Goal: Task Accomplishment & Management: Manage account settings

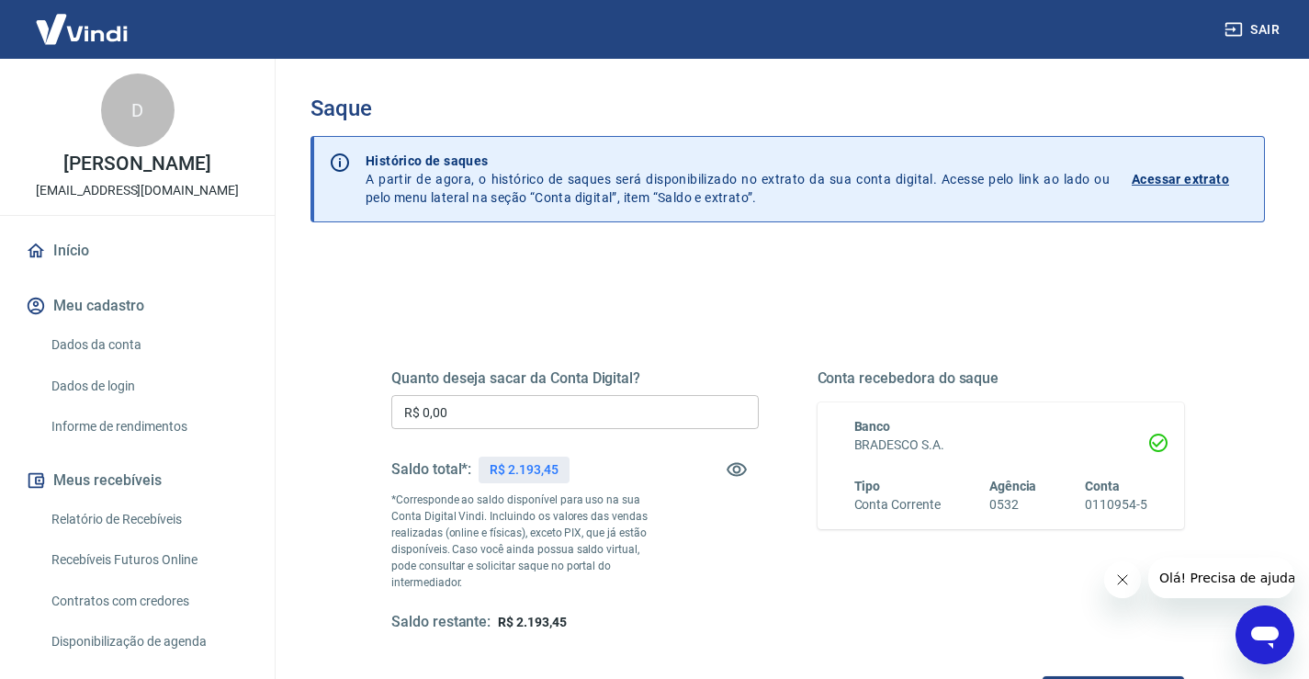
click at [534, 413] on input "R$ 0,00" at bounding box center [574, 412] width 367 height 34
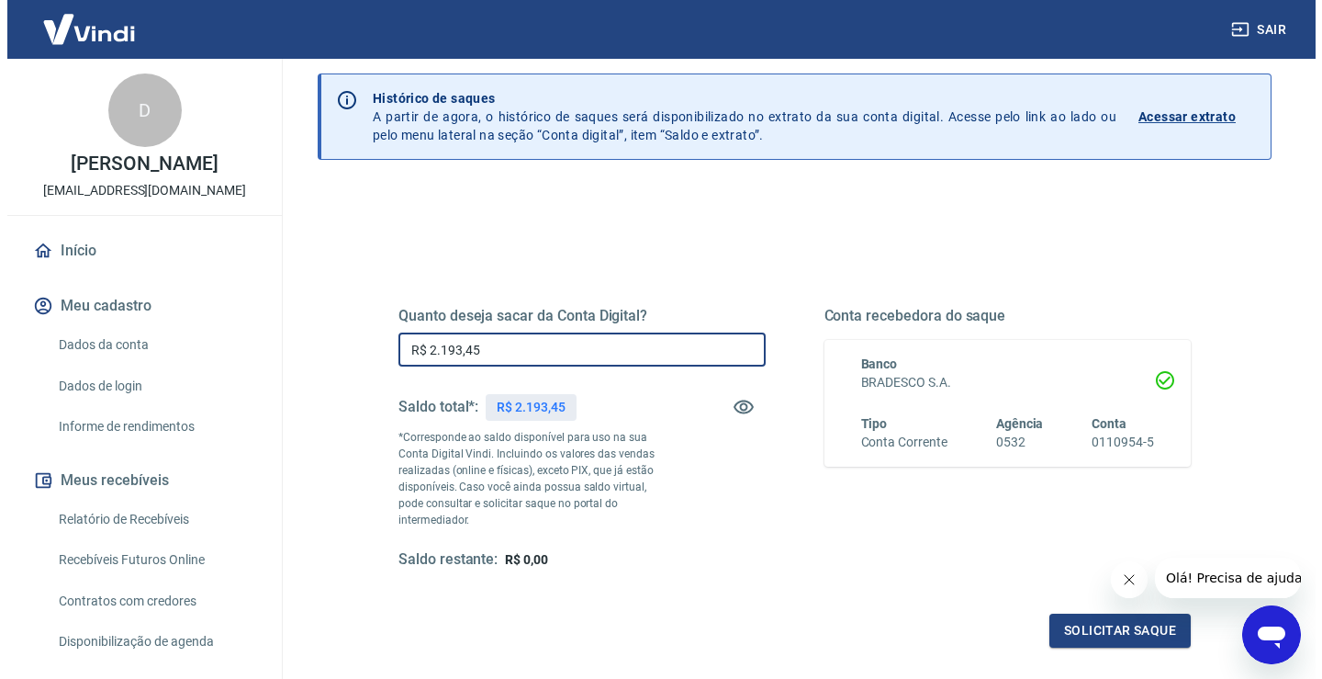
scroll to position [230, 0]
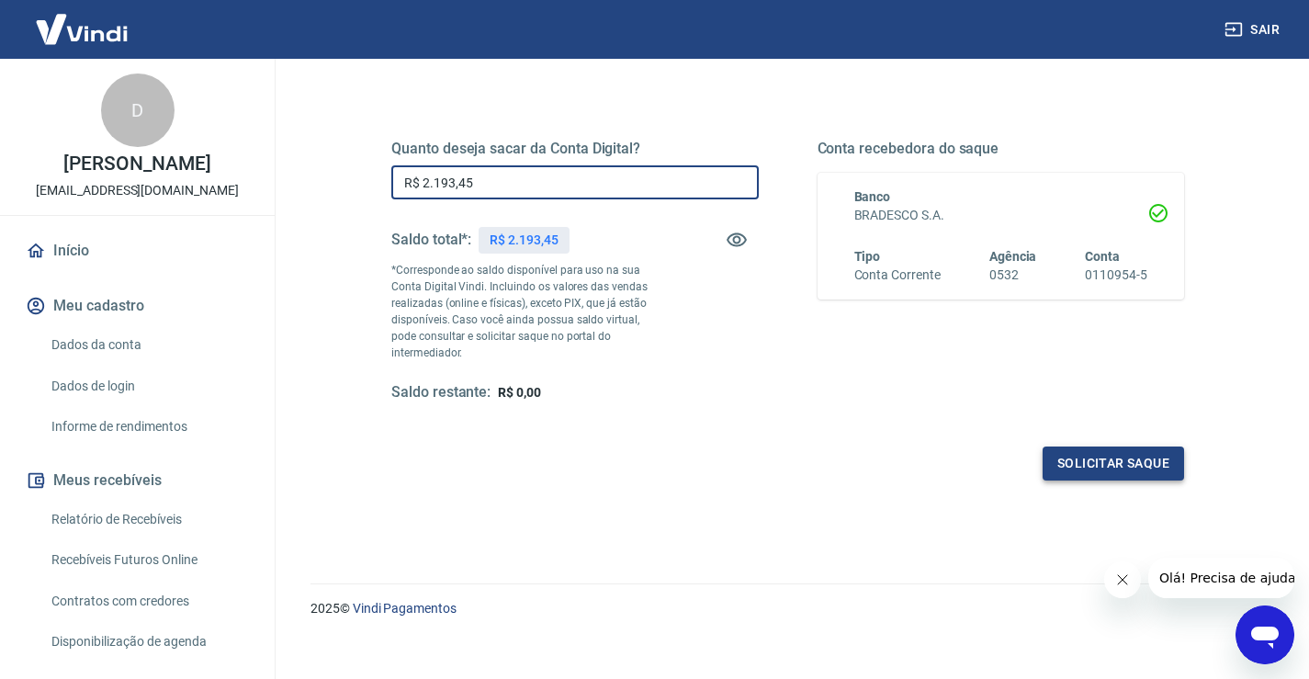
type input "R$ 2.193,45"
click at [1120, 446] on button "Solicitar saque" at bounding box center [1112, 463] width 141 height 34
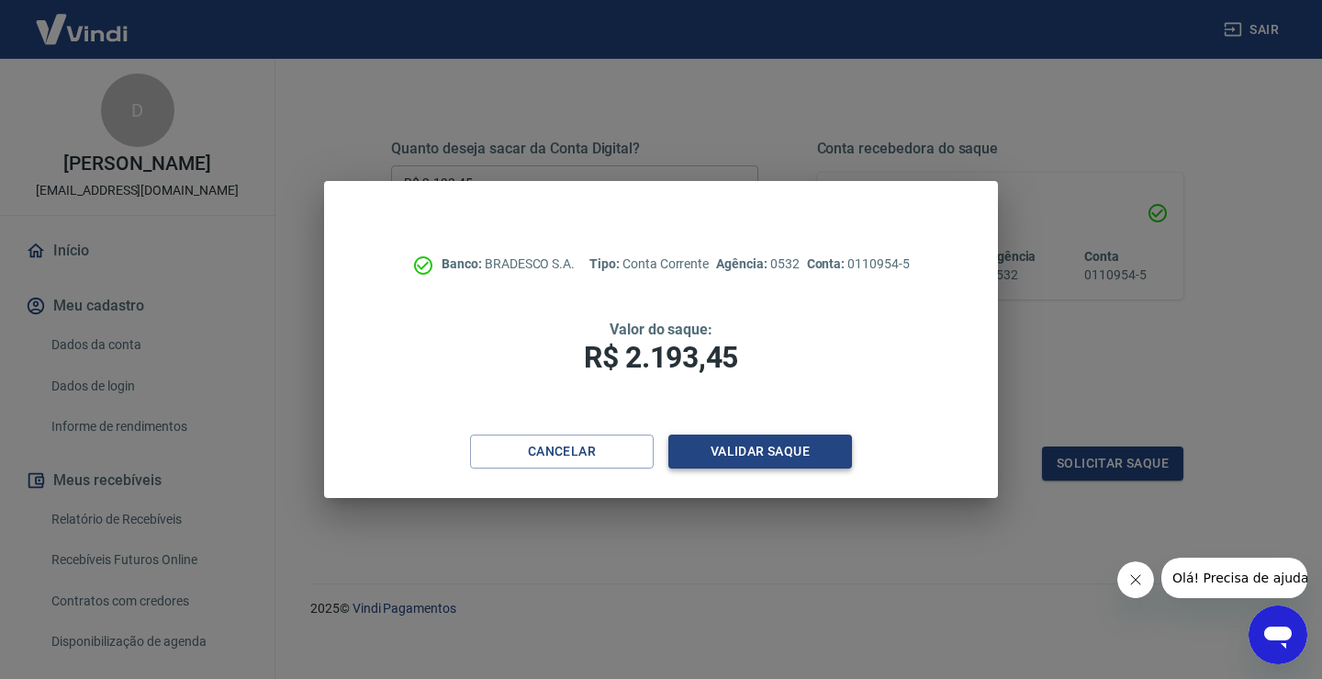
click at [770, 457] on button "Validar saque" at bounding box center [761, 451] width 184 height 34
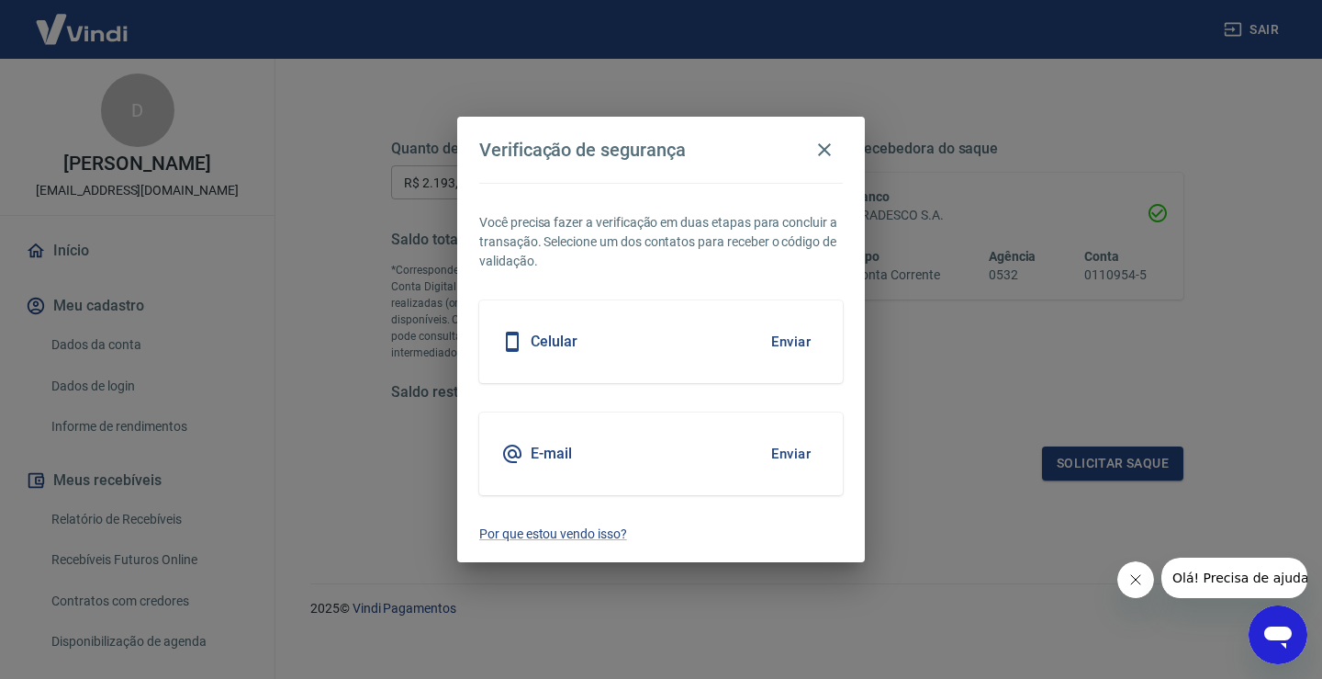
click at [789, 338] on button "Enviar" at bounding box center [791, 341] width 60 height 39
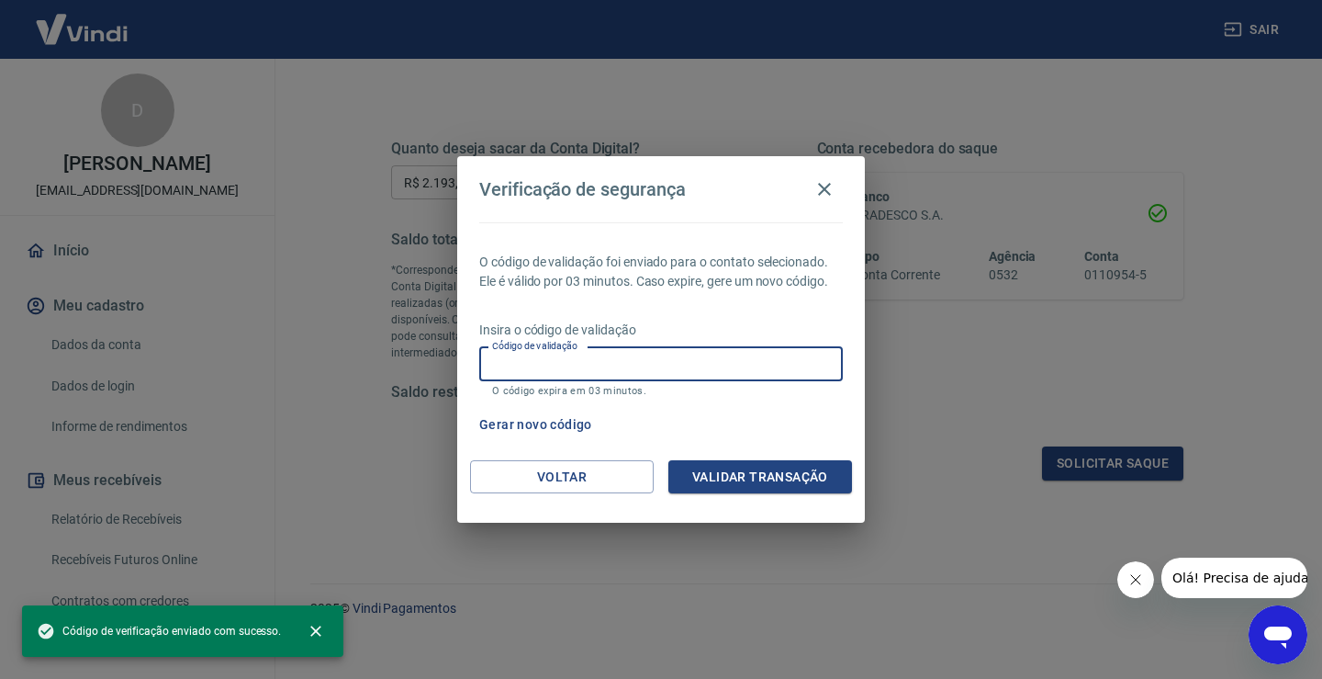
click at [595, 364] on input "Código de validação" at bounding box center [661, 364] width 364 height 34
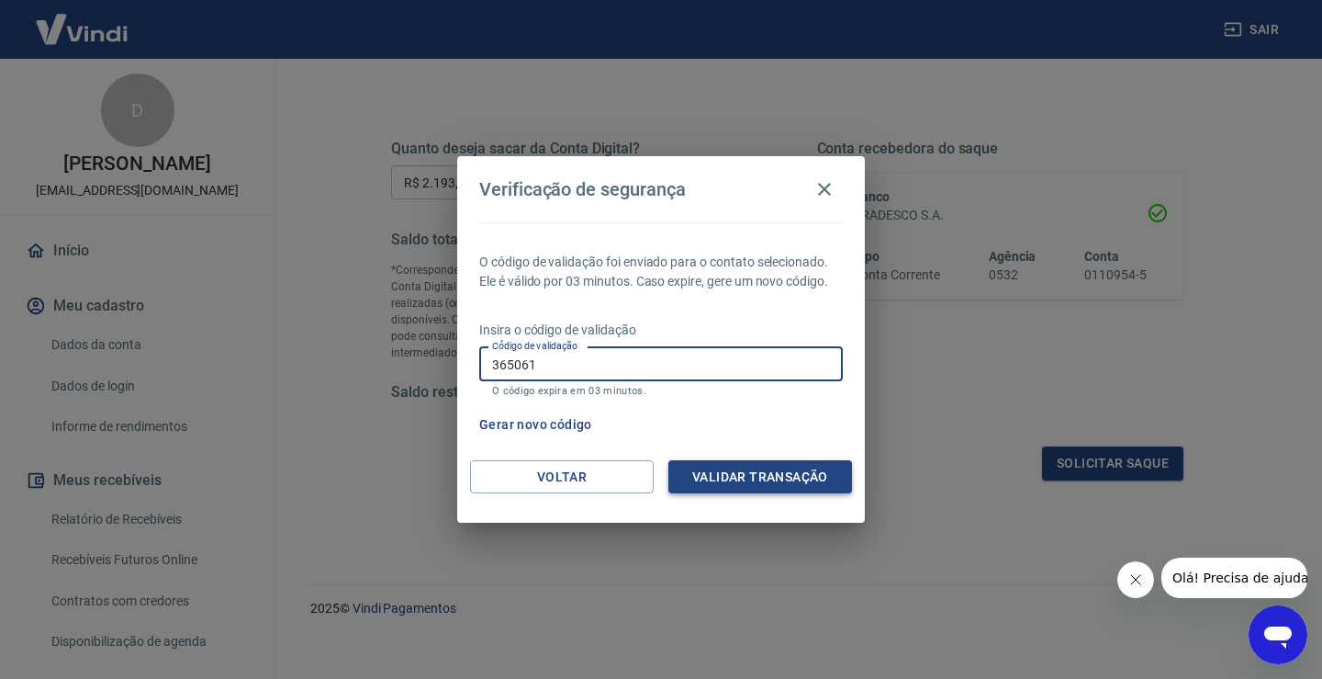
type input "365061"
click at [747, 474] on button "Validar transação" at bounding box center [761, 477] width 184 height 34
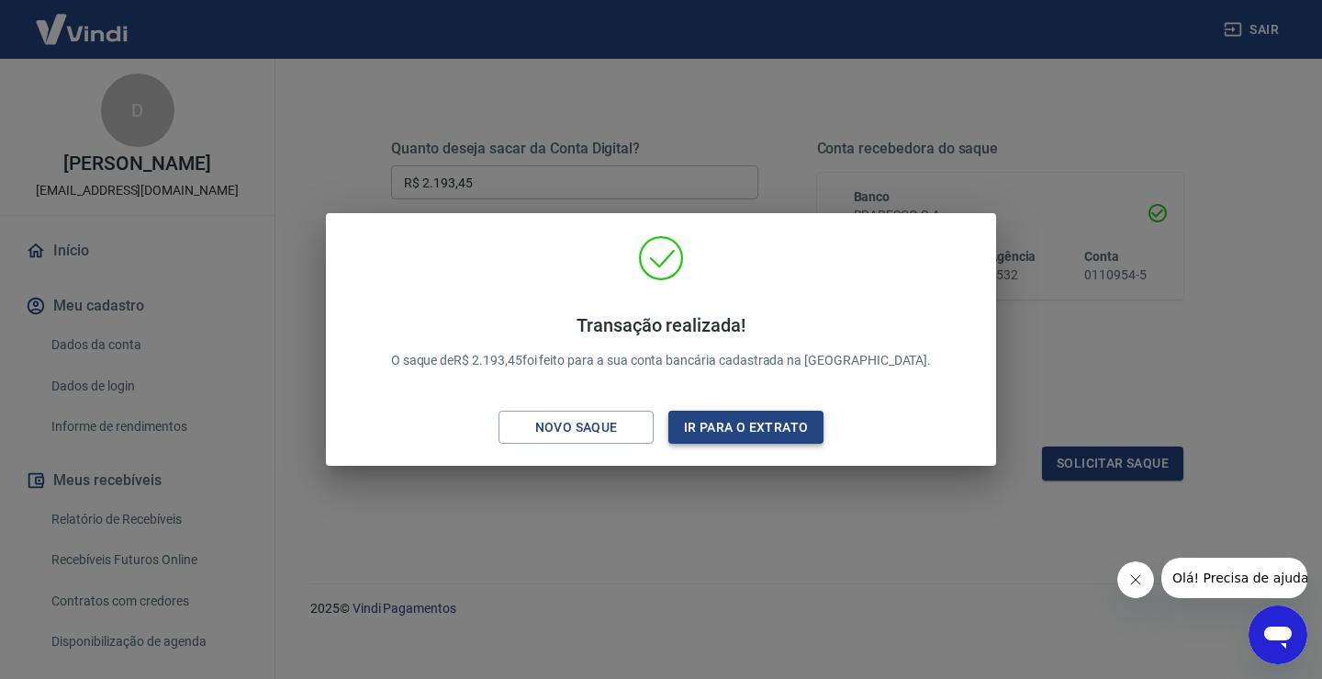
click at [726, 430] on button "Ir para o extrato" at bounding box center [746, 427] width 155 height 34
